Goal: Task Accomplishment & Management: Manage account settings

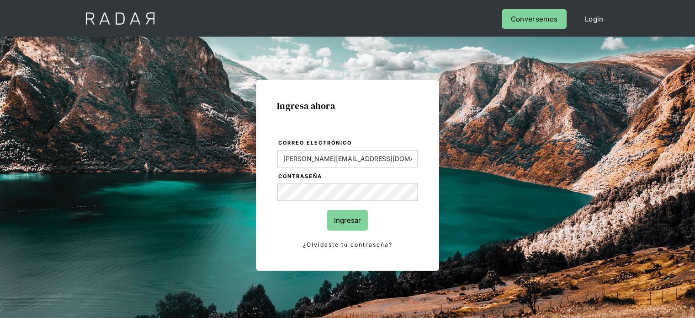
click at [352, 223] on input "Ingresar" at bounding box center [347, 220] width 41 height 21
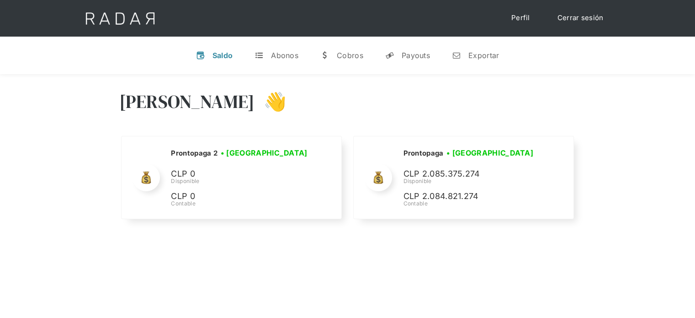
click at [578, 18] on link "Cerrar sesión" at bounding box center [580, 18] width 64 height 18
